Goal: Find specific page/section: Find specific page/section

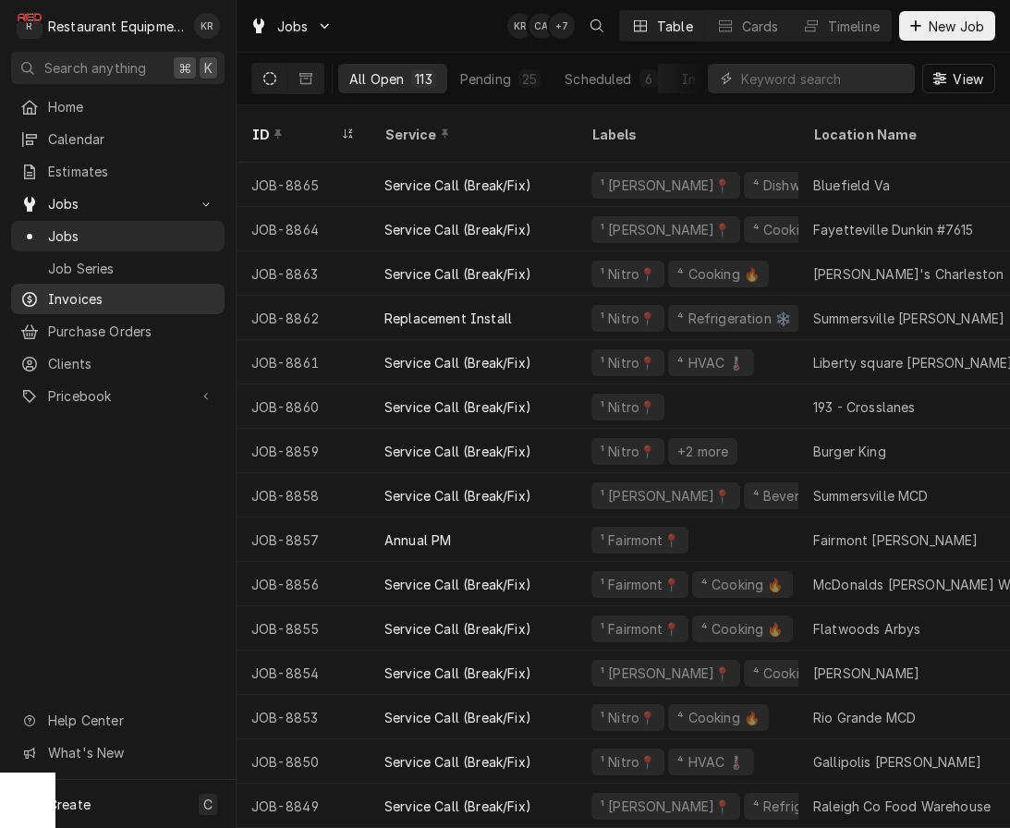
click at [67, 294] on span "Invoices" at bounding box center [131, 298] width 167 height 19
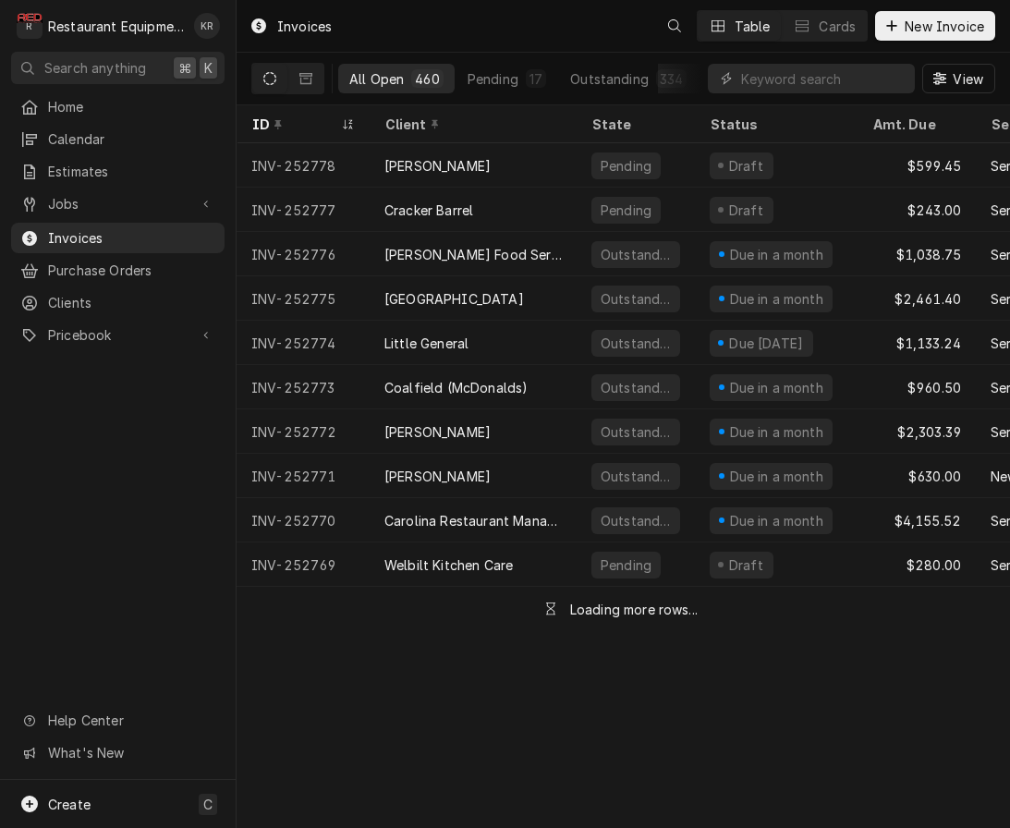
click at [837, 85] on input "Dynamic Content Wrapper" at bounding box center [823, 79] width 165 height 30
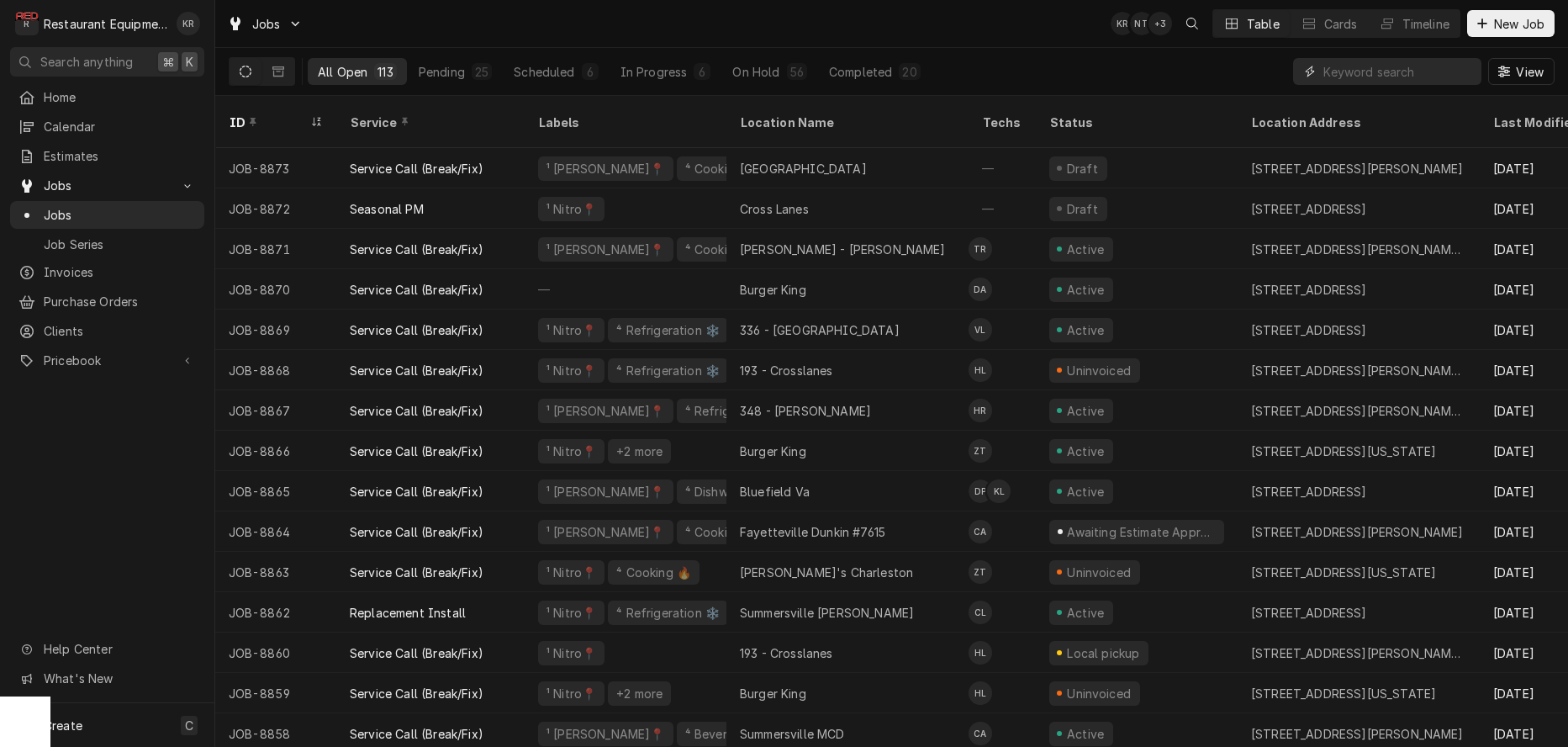
click at [1395, 76] on input "Dynamic Content Wrapper" at bounding box center [1398, 72] width 150 height 27
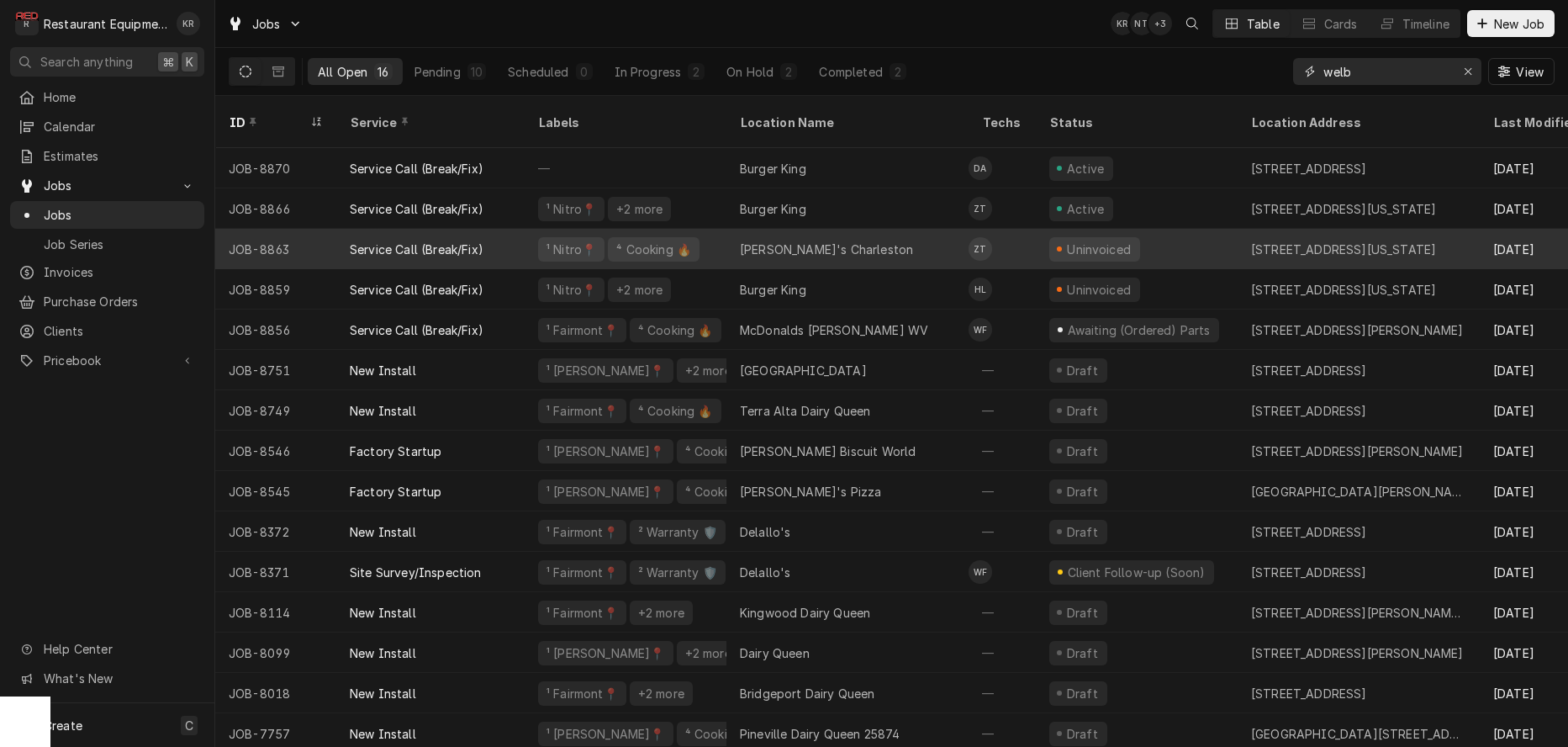
type input "welb"
click at [782, 240] on div "[PERSON_NAME]'s Charleston" at bounding box center [826, 248] width 173 height 17
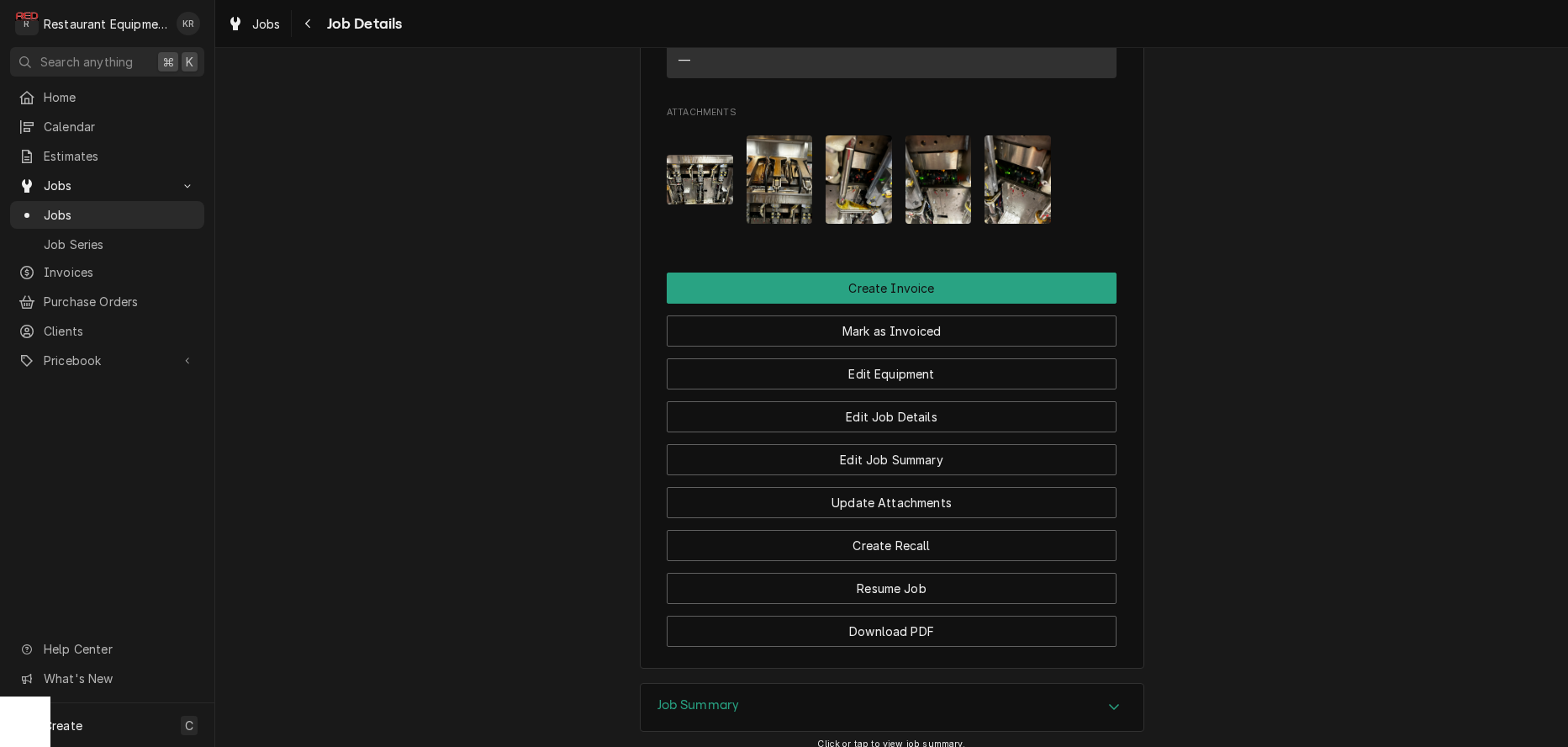
scroll to position [1709, 0]
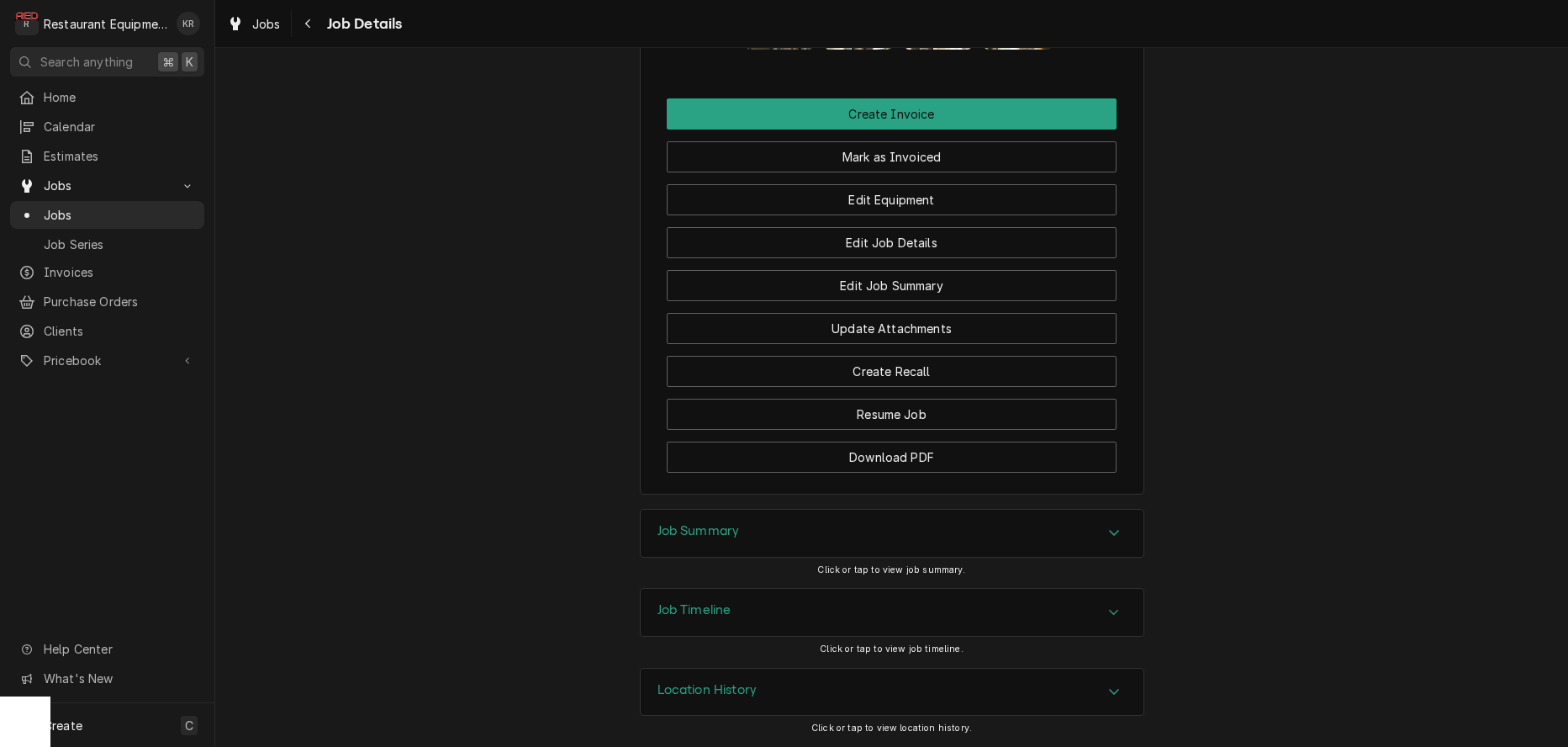
click at [716, 526] on h3 "Job Summary" at bounding box center [699, 531] width 83 height 16
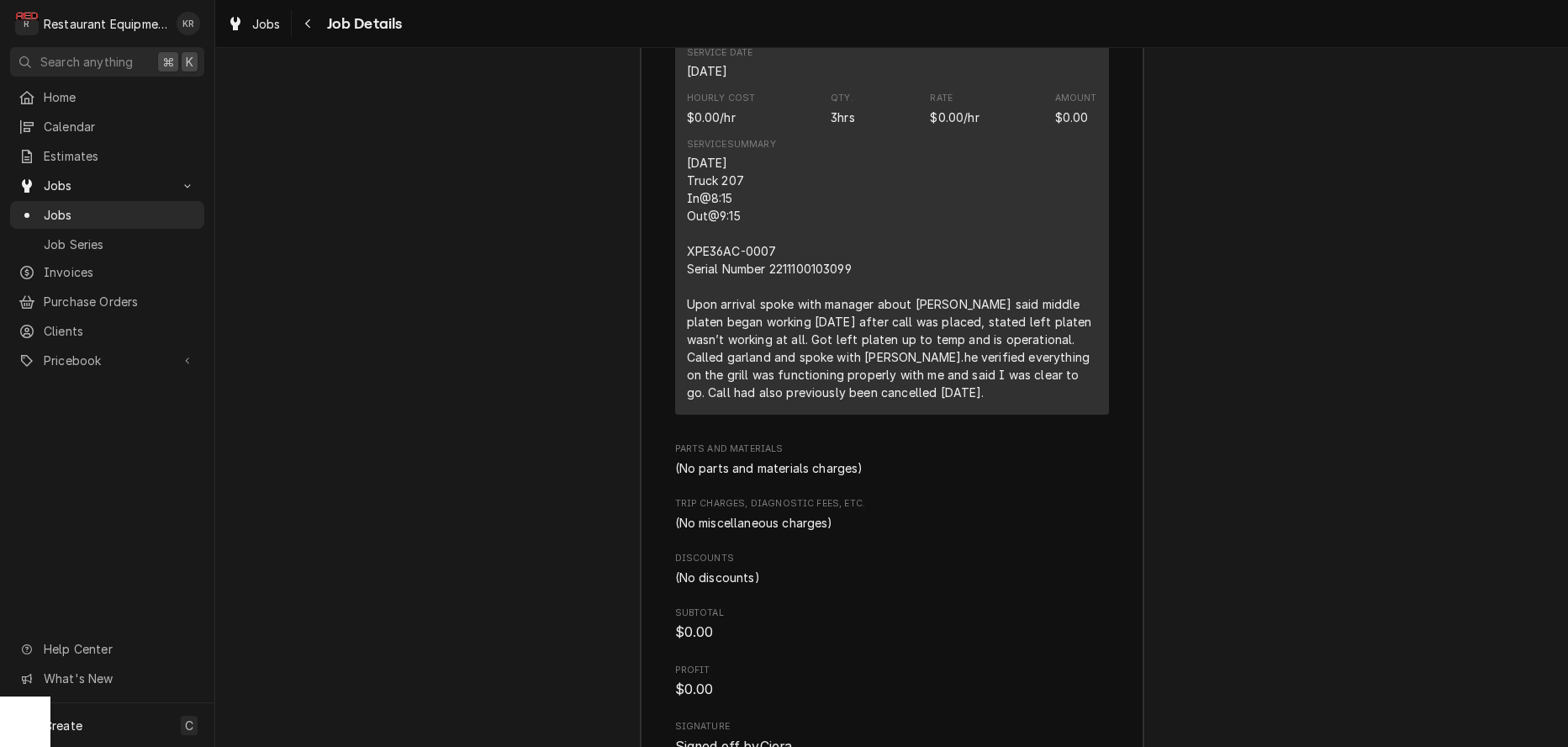
scroll to position [2530, 0]
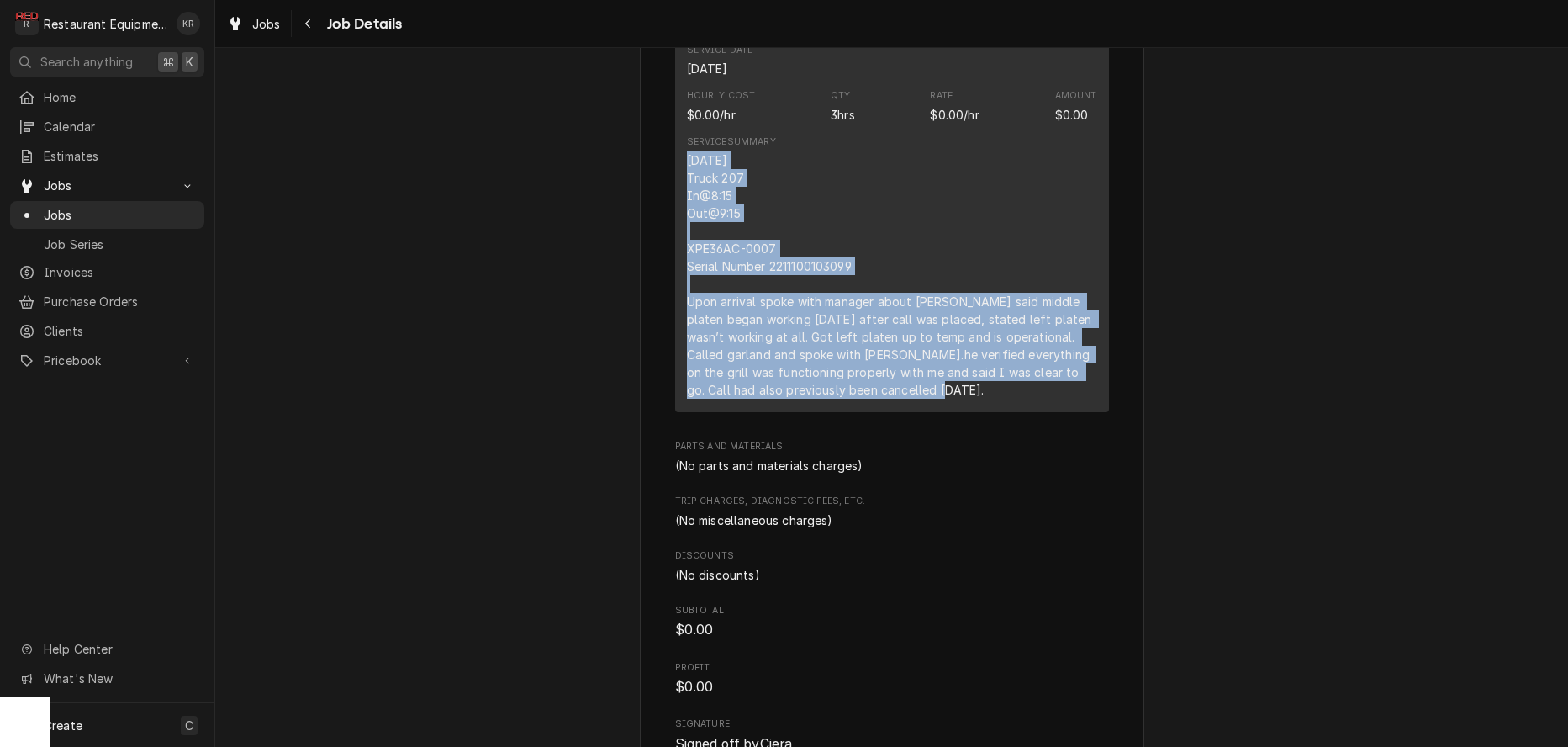
drag, startPoint x: 733, startPoint y: 179, endPoint x: 937, endPoint y: 413, distance: 310.4
click at [950, 412] on div "Short Description Service Call (Break/Fix) Service Date Sep 12, 2025 Hourly Cos…" at bounding box center [891, 198] width 434 height 428
copy div "09/12/2025 Truck 207 In@8:15 Out@9:15 XPE36AC-0007 Serial Number 2211100103099 …"
click at [276, 34] on link "Jobs" at bounding box center [254, 24] width 67 height 28
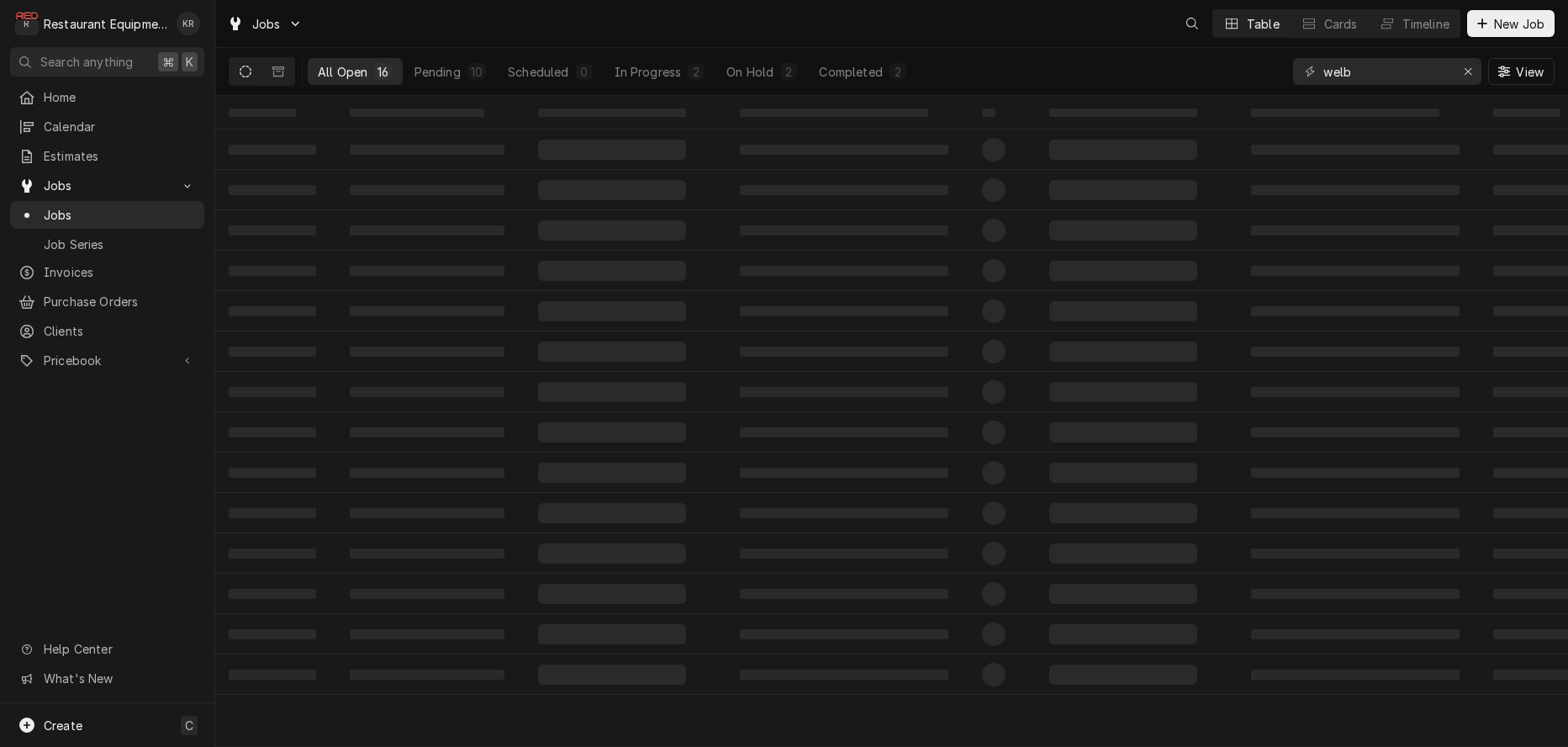
click at [1323, 66] on input "welb" at bounding box center [1386, 72] width 126 height 27
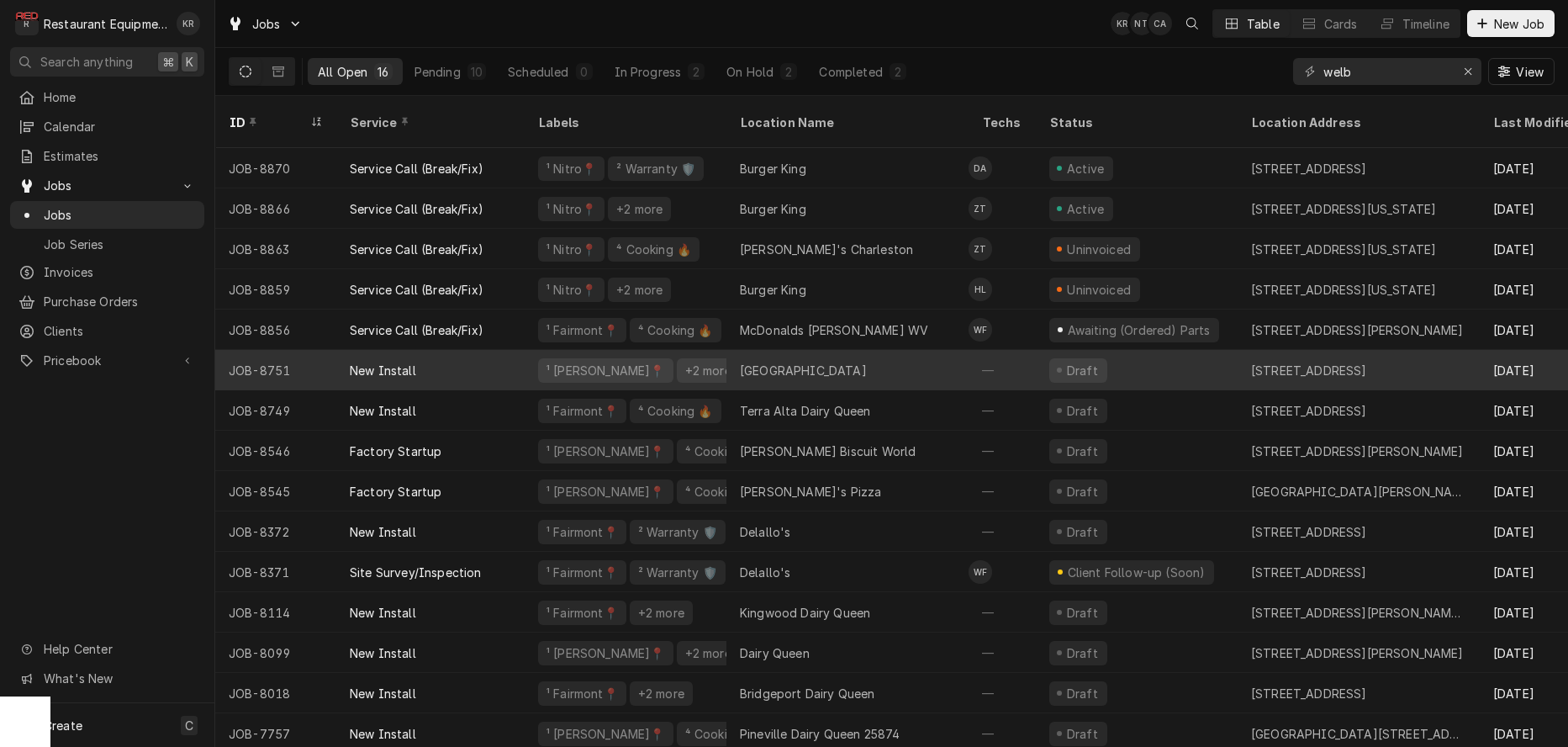
scroll to position [27, 0]
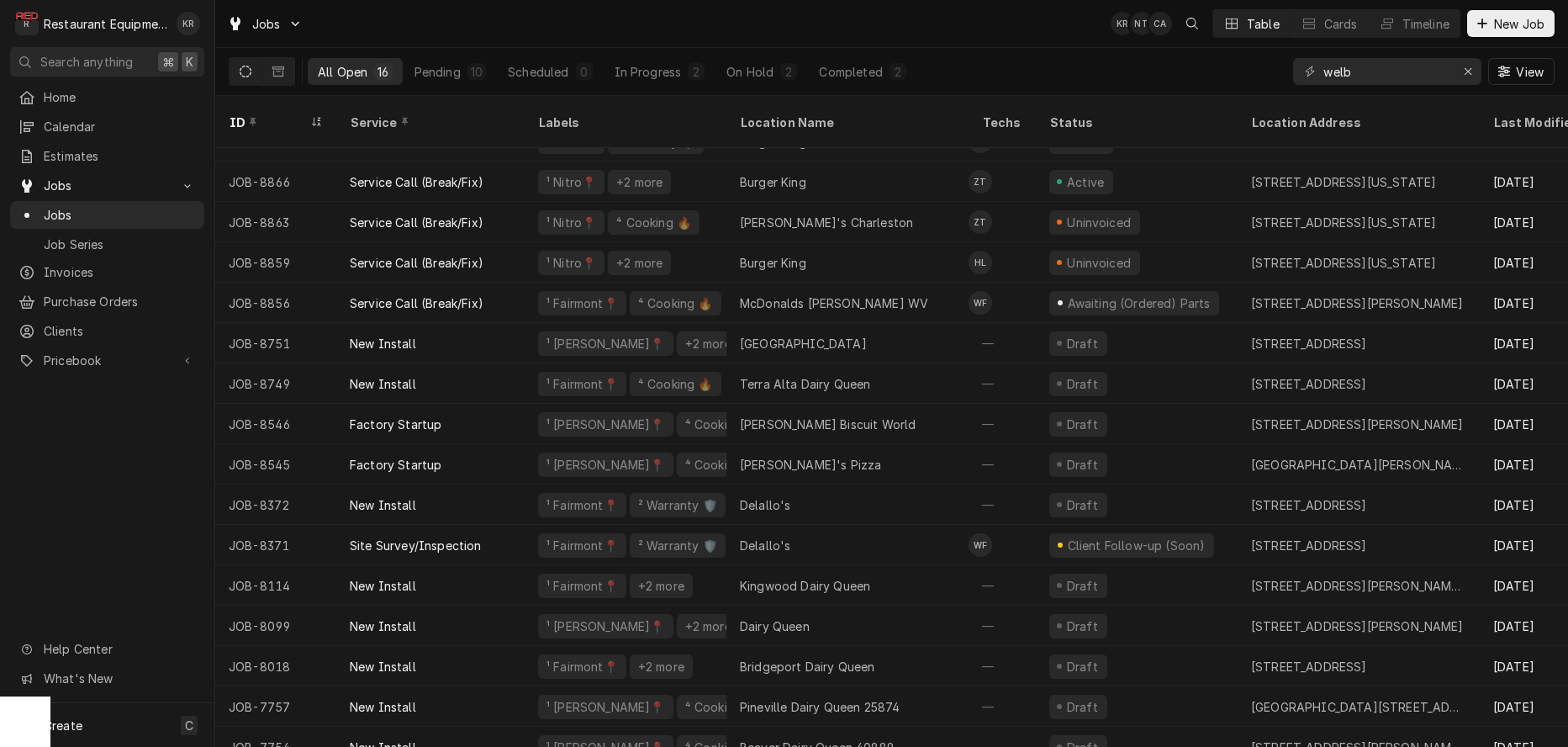
drag, startPoint x: 1386, startPoint y: 78, endPoint x: 1380, endPoint y: 72, distance: 8.5
click at [1381, 73] on input "welb" at bounding box center [1386, 72] width 126 height 27
drag, startPoint x: 1380, startPoint y: 72, endPoint x: 1253, endPoint y: 61, distance: 127.5
click at [1323, 61] on input "welb" at bounding box center [1386, 72] width 126 height 27
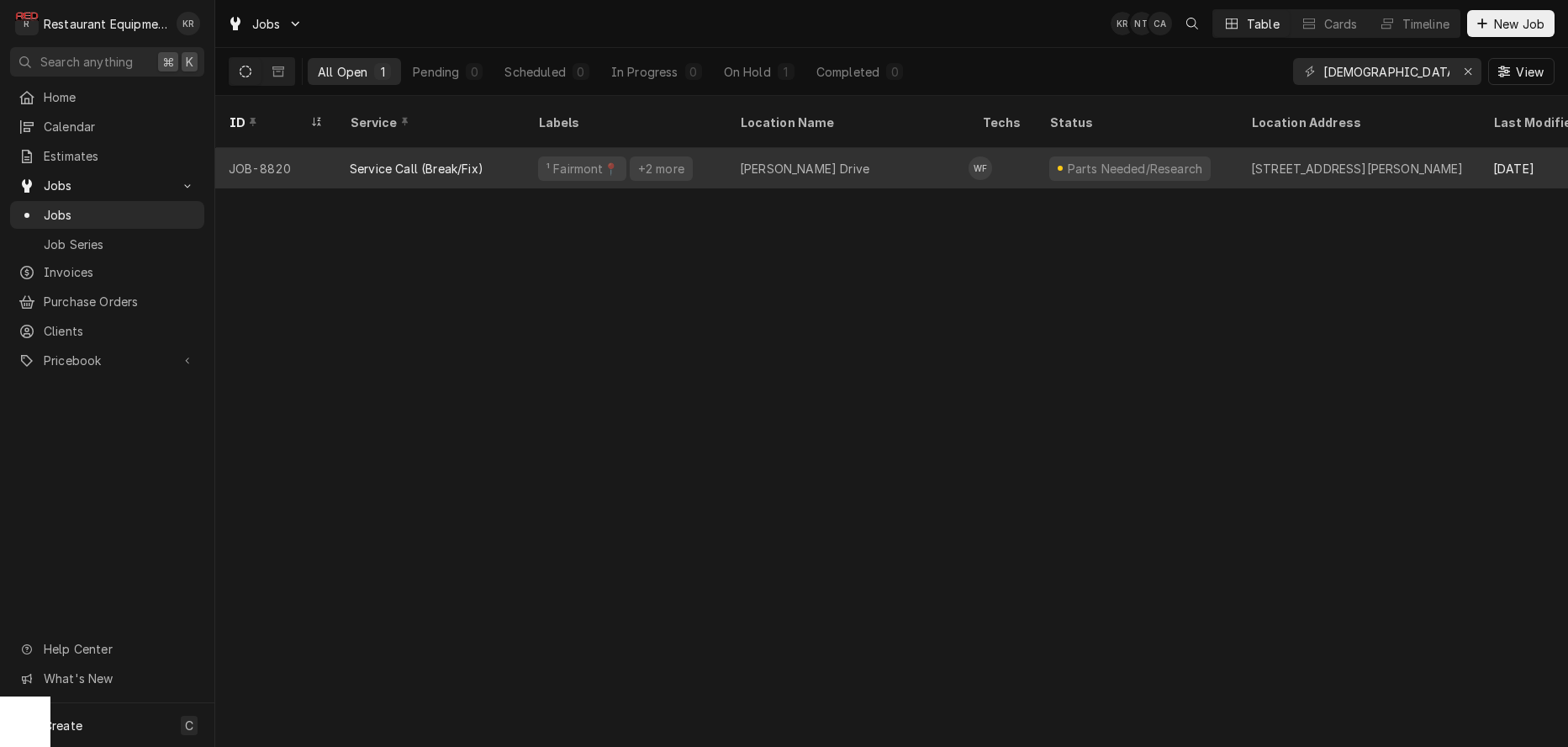
type input "[DEMOGRAPHIC_DATA]"
click at [1222, 148] on div "Parts Needed/Research" at bounding box center [1137, 168] width 202 height 40
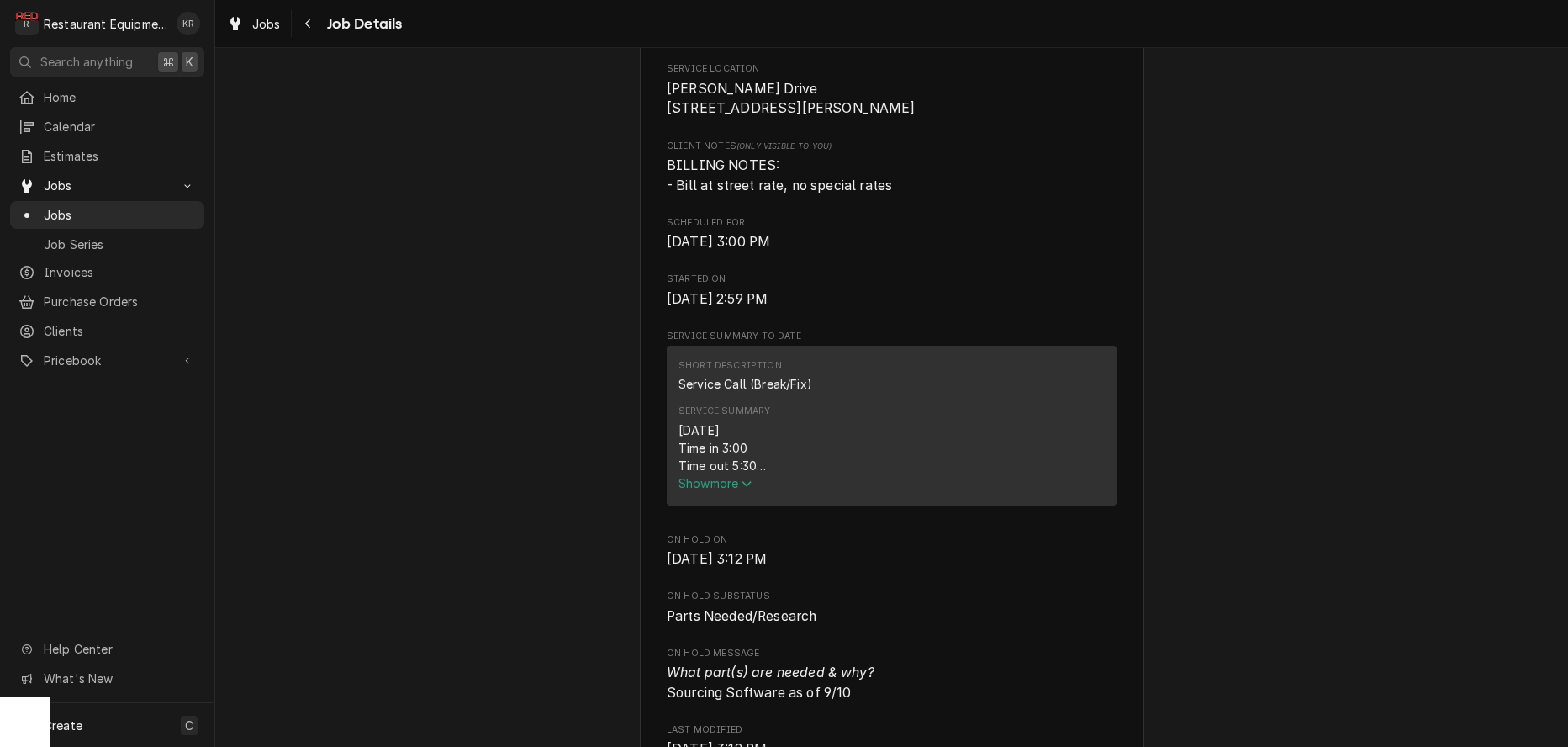
scroll to position [392, 0]
click at [707, 490] on span "Show more" at bounding box center [715, 482] width 74 height 15
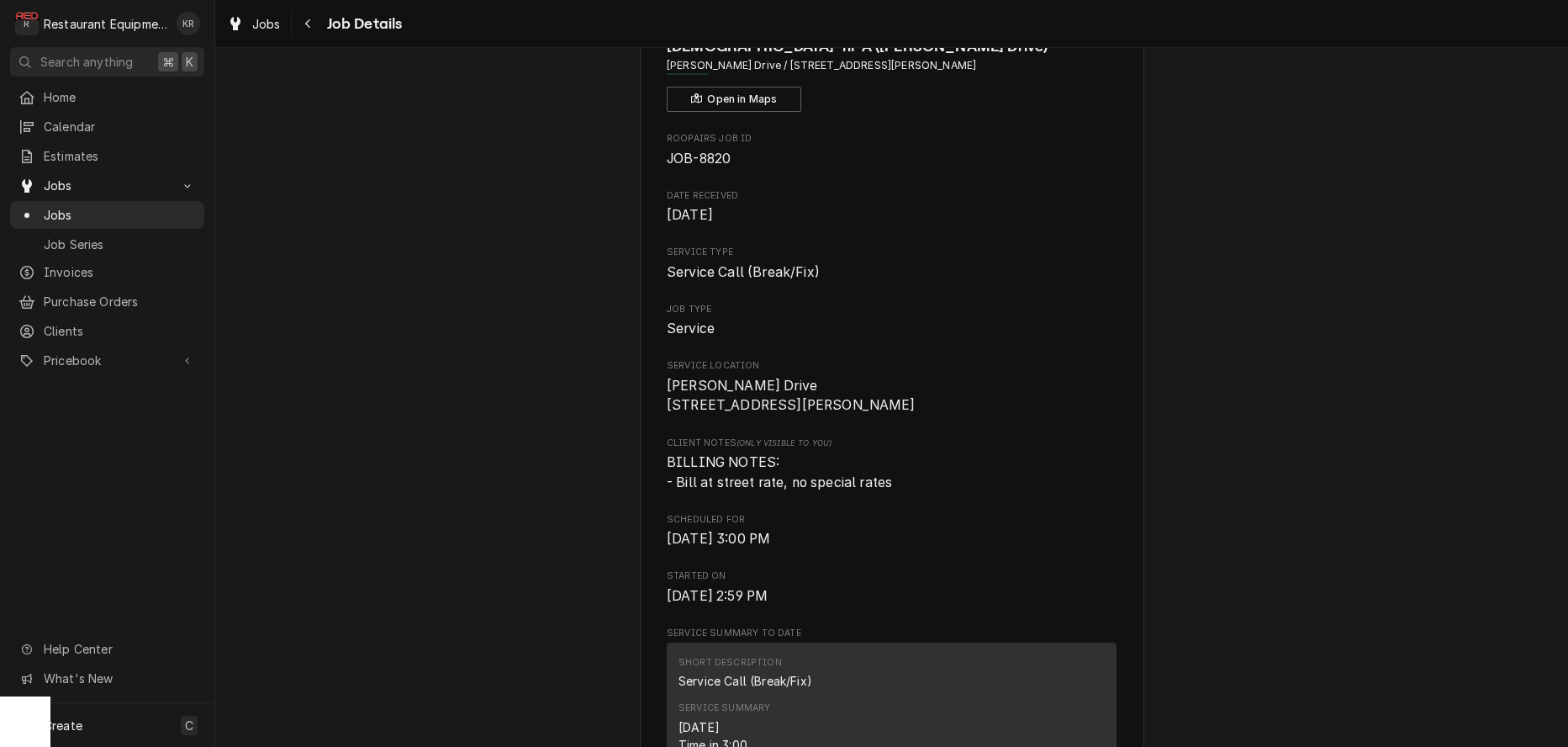
scroll to position [0, 0]
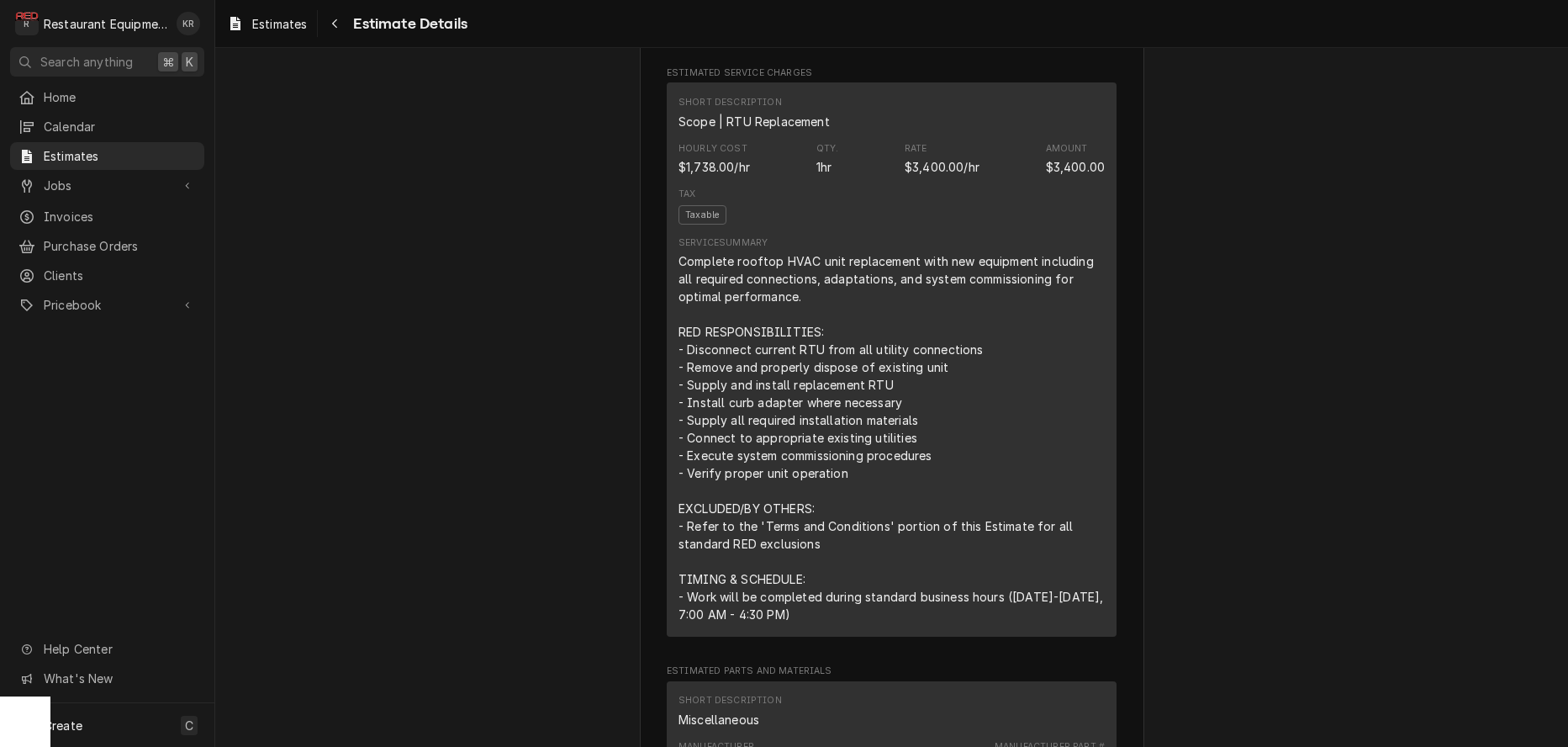
scroll to position [969, 0]
